Goal: Task Accomplishment & Management: Complete application form

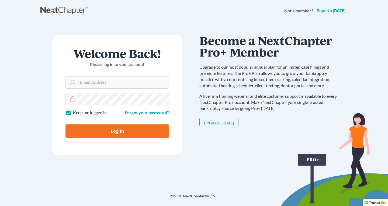
click at [112, 130] on input "Log In" at bounding box center [116, 130] width 103 height 13
type input "Thinking..."
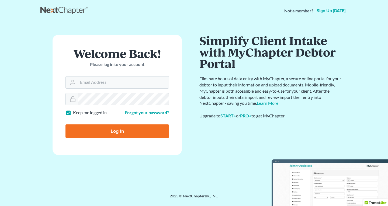
click at [116, 133] on input "Log In" at bounding box center [116, 130] width 103 height 13
type input "Thinking..."
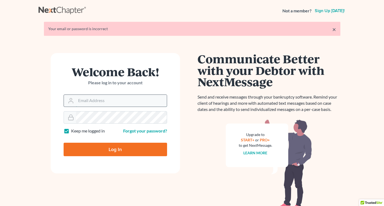
click at [115, 102] on input "Email Address" at bounding box center [121, 101] width 91 height 12
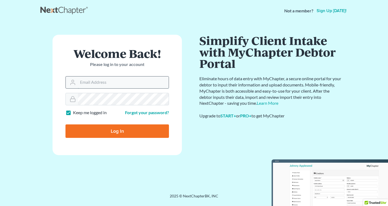
type input "bhall160229@gmail.com"
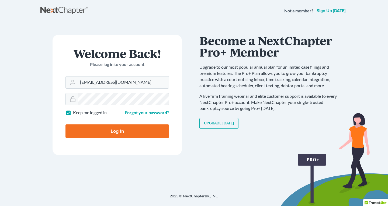
click at [115, 133] on input "Log In" at bounding box center [116, 130] width 103 height 13
type input "Thinking..."
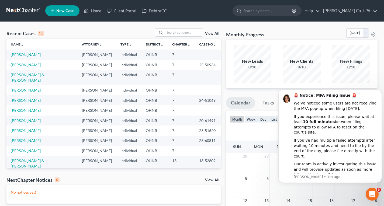
click at [61, 10] on span "New Case" at bounding box center [65, 11] width 18 height 4
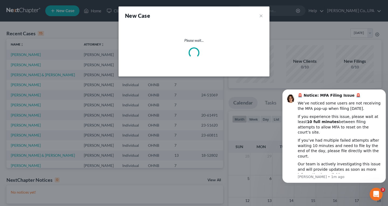
select select "61"
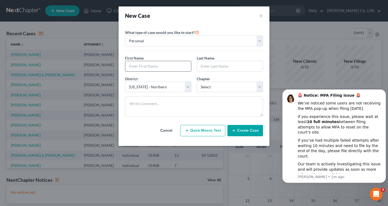
click at [164, 65] on input "text" at bounding box center [158, 66] width 66 height 10
type input "[PERSON_NAME]"
type input "Carrino"
click at [260, 90] on select "Select 7 11 12 13" at bounding box center [230, 87] width 66 height 11
select select "0"
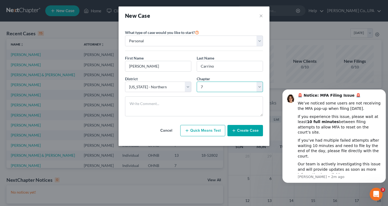
click at [197, 82] on select "Select 7 11 12 13" at bounding box center [230, 87] width 66 height 11
click at [251, 133] on button "Create Case" at bounding box center [245, 130] width 36 height 11
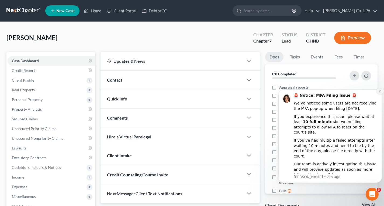
click at [380, 92] on icon "Dismiss notification" at bounding box center [380, 90] width 3 height 3
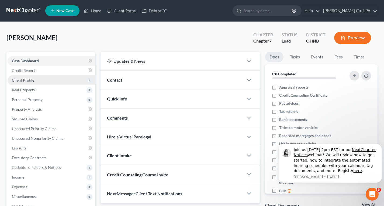
click at [25, 82] on span "Client Profile" at bounding box center [23, 80] width 22 height 5
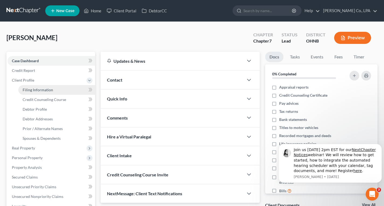
click at [33, 92] on span "Filing Information" at bounding box center [38, 90] width 30 height 5
select select "1"
select select "0"
select select "61"
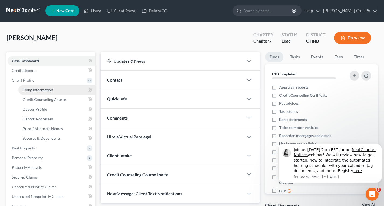
select select "0"
select select "36"
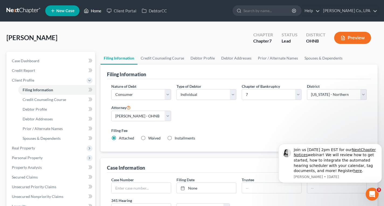
click at [95, 13] on link "Home" at bounding box center [92, 11] width 23 height 10
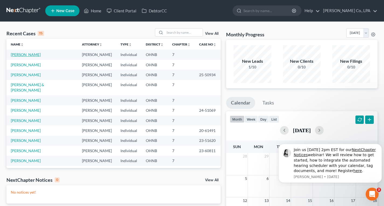
click at [30, 56] on link "Carrino, Michael" at bounding box center [26, 54] width 30 height 5
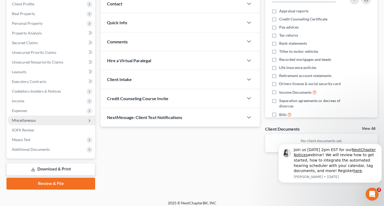
scroll to position [80, 0]
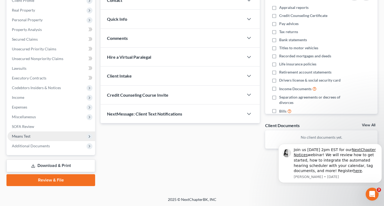
click at [22, 136] on span "Means Test" at bounding box center [21, 136] width 19 height 5
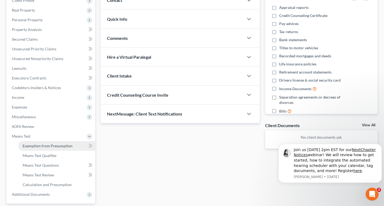
click at [67, 145] on span "Exemption from Presumption" at bounding box center [48, 146] width 50 height 5
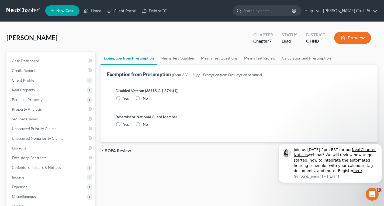
click at [143, 98] on label "No" at bounding box center [145, 98] width 5 height 5
click at [145, 98] on input "No" at bounding box center [147, 98] width 4 height 4
radio input "true"
click at [143, 125] on label "No" at bounding box center [145, 124] width 5 height 5
click at [145, 125] on input "No" at bounding box center [147, 124] width 4 height 4
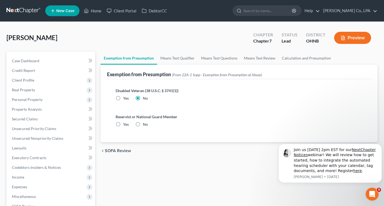
radio input "true"
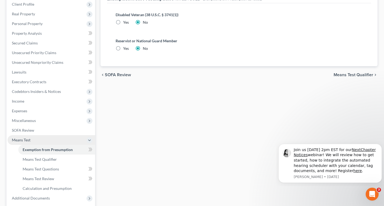
scroll to position [81, 0]
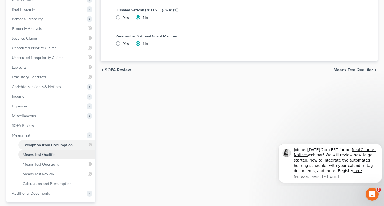
click at [47, 153] on span "Means Test Qualifier" at bounding box center [40, 154] width 34 height 5
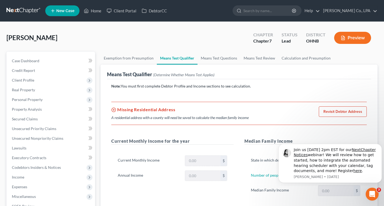
click at [98, 56] on div "Exemption from Presumption Means Test Qualifier Means Test Questions Means Test…" at bounding box center [239, 183] width 282 height 263
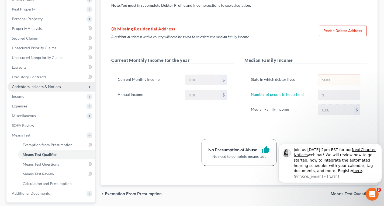
scroll to position [108, 0]
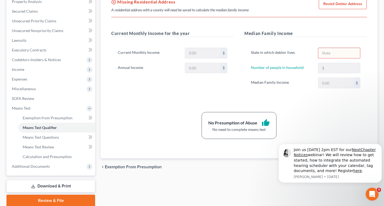
click at [97, 4] on div "Case Dashboard Payments Invoices Payments Payments Credit Report Client Profile" at bounding box center [51, 75] width 94 height 263
click at [26, 70] on span "Income" at bounding box center [52, 70] width 88 height 10
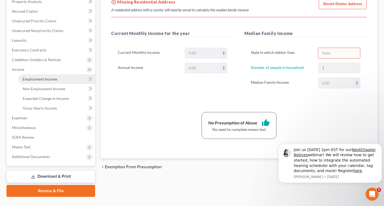
click at [46, 81] on link "Employment Income" at bounding box center [56, 79] width 77 height 10
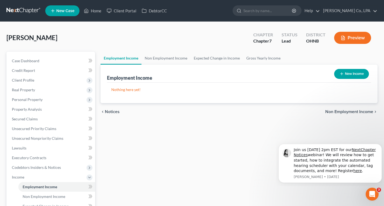
click at [355, 75] on button "New Income" at bounding box center [351, 74] width 35 height 10
select select "0"
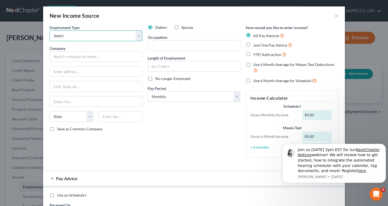
click at [137, 39] on select "Select Full or Part Time Employment Self Employment" at bounding box center [96, 35] width 93 height 11
select select "0"
click at [50, 30] on select "Select Full or Part Time Employment Self Employment" at bounding box center [96, 35] width 93 height 11
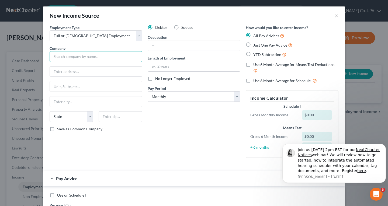
click at [113, 55] on input "text" at bounding box center [96, 56] width 93 height 11
type input "GoJo"
click at [57, 129] on label "Save as Common Company" at bounding box center [79, 128] width 45 height 5
click at [59, 129] on input "Save as Common Company" at bounding box center [61, 128] width 4 height 4
checkbox input "true"
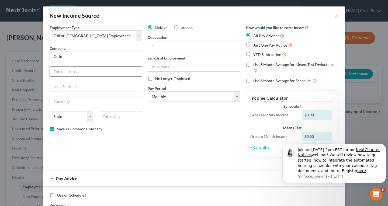
click at [74, 70] on input "text" at bounding box center [96, 72] width 92 height 10
click at [234, 99] on select "Select Monthly Twice Monthly Every Other Week Weekly" at bounding box center [194, 96] width 93 height 11
select select "3"
click at [148, 91] on select "Select Monthly Twice Monthly Every Other Week Weekly" at bounding box center [194, 96] width 93 height 11
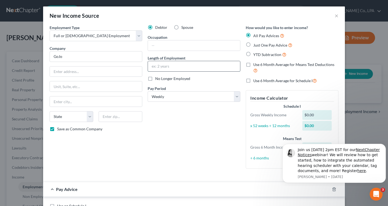
click at [170, 68] on input "text" at bounding box center [194, 66] width 92 height 10
type input "13 years"
click at [253, 44] on label "Just One Pay Advice" at bounding box center [272, 45] width 39 height 6
click at [255, 44] on input "Just One Pay Advice" at bounding box center [257, 44] width 4 height 4
radio input "true"
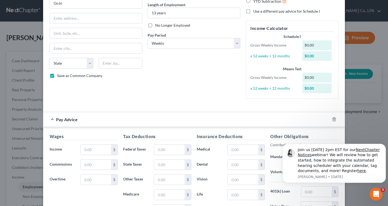
scroll to position [81, 0]
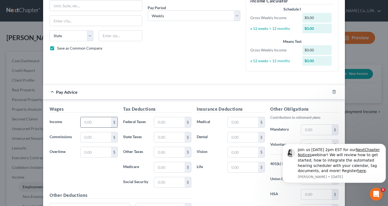
click at [100, 122] on input "text" at bounding box center [96, 122] width 30 height 10
type input "1,200"
click at [187, 123] on div "$" at bounding box center [187, 122] width 6 height 10
click at [167, 122] on input "text" at bounding box center [169, 122] width 30 height 10
type input "50"
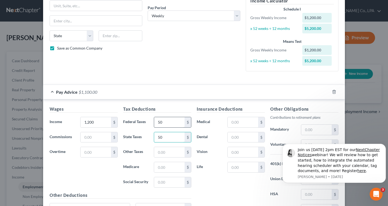
type input "50"
type input "15"
type input "50"
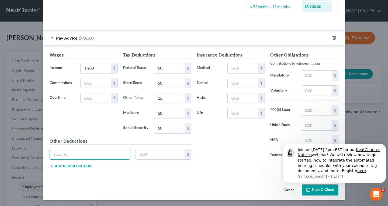
scroll to position [135, 0]
click at [321, 189] on button "Save & Close" at bounding box center [320, 189] width 37 height 11
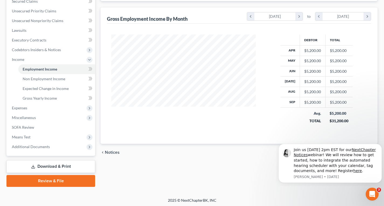
scroll to position [118, 0]
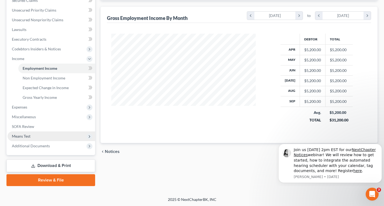
click at [28, 137] on span "Means Test" at bounding box center [21, 136] width 19 height 5
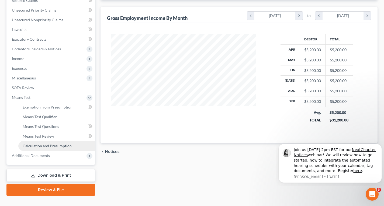
click at [45, 144] on span "Calculation and Presumption" at bounding box center [47, 146] width 49 height 5
